Goal: Task Accomplishment & Management: Complete application form

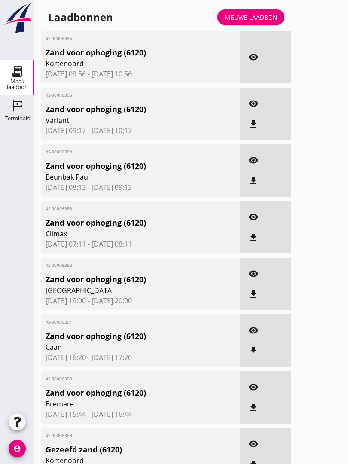
click at [262, 22] on div "Nieuwe laadbon" at bounding box center [250, 17] width 53 height 9
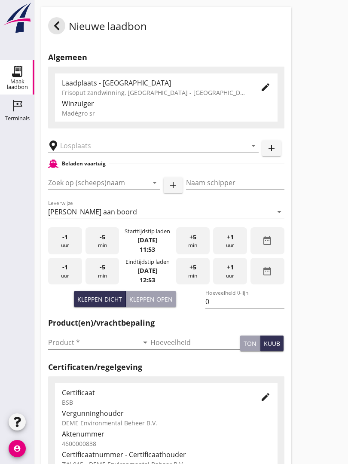
click at [93, 152] on input "text" at bounding box center [147, 146] width 175 height 14
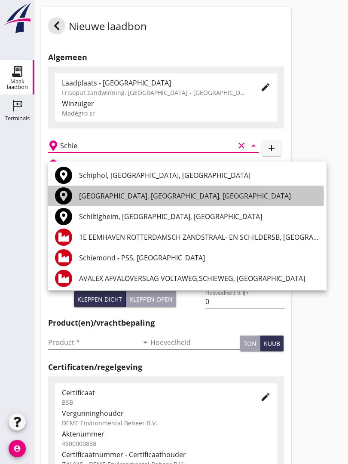
click at [108, 194] on div "[GEOGRAPHIC_DATA], [GEOGRAPHIC_DATA], [GEOGRAPHIC_DATA]" at bounding box center [199, 196] width 241 height 10
type input "[GEOGRAPHIC_DATA], [GEOGRAPHIC_DATA], [GEOGRAPHIC_DATA]"
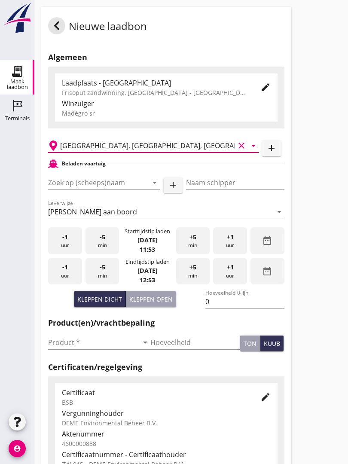
click at [111, 188] on input "Zoek op (scheeps)naam" at bounding box center [92, 183] width 88 height 14
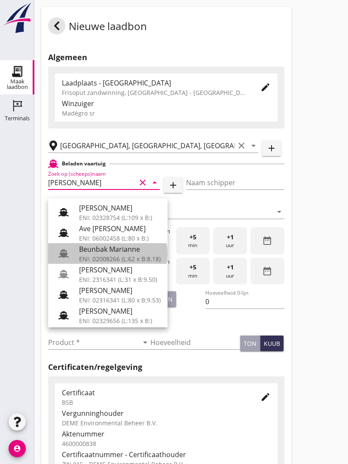
click at [125, 253] on div "Beunbak Marianne" at bounding box center [120, 249] width 82 height 10
type input "Beunbak Marianne"
type input "[PERSON_NAME]"
type input "551"
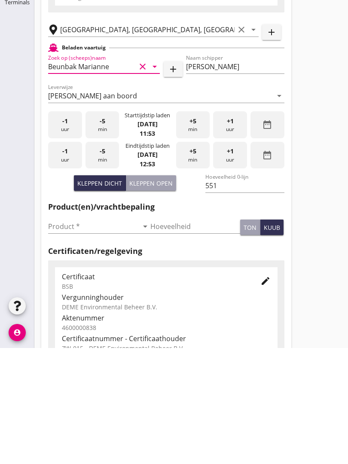
click at [66, 336] on input "Product *" at bounding box center [93, 343] width 90 height 14
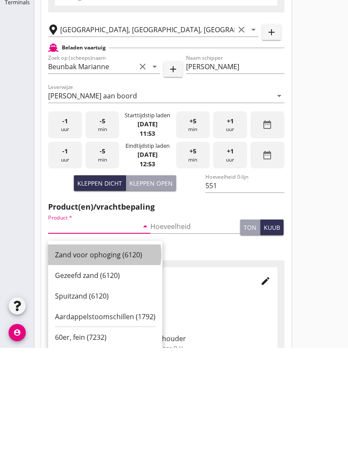
click at [107, 361] on div "Zand voor ophoging (6120)" at bounding box center [105, 371] width 101 height 21
type input "Zand voor ophoging (6120)"
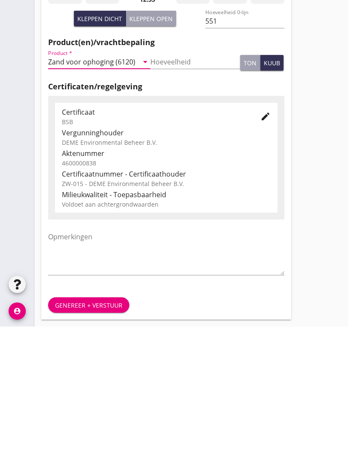
scroll to position [151, 0]
click at [104, 439] on div "Genereer + verstuur" at bounding box center [89, 443] width 68 height 9
